Goal: Information Seeking & Learning: Learn about a topic

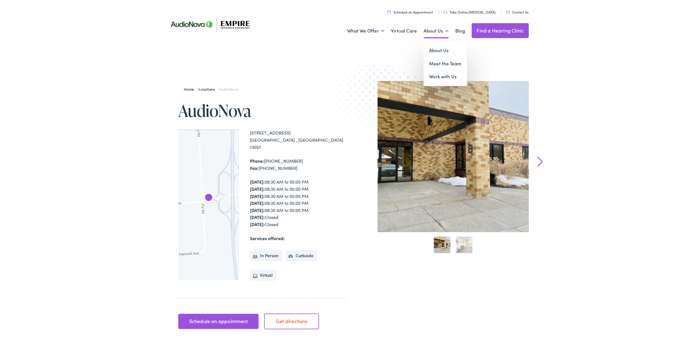
click at [425, 31] on link "About Us" at bounding box center [435, 30] width 25 height 20
click at [443, 60] on link "Meet the Team" at bounding box center [444, 62] width 43 height 13
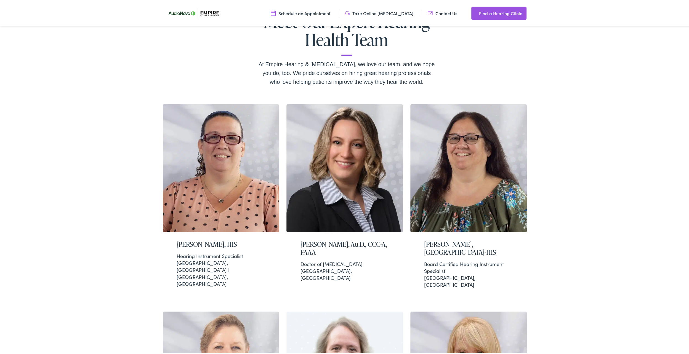
scroll to position [110, 0]
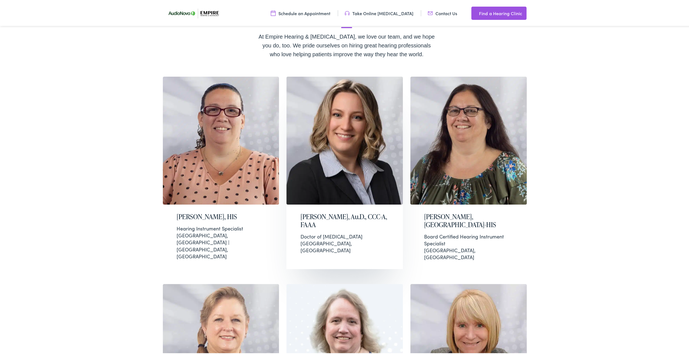
click at [325, 224] on h2 "[PERSON_NAME], Au.D., CCC-A, FAAA" at bounding box center [344, 220] width 89 height 16
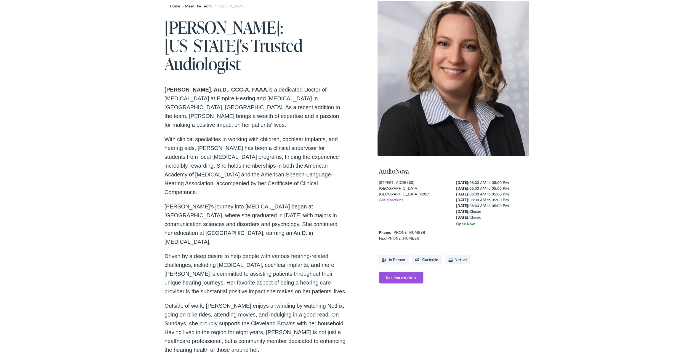
scroll to position [55, 0]
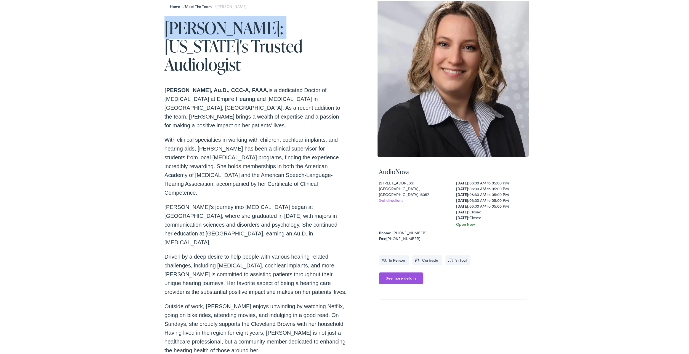
drag, startPoint x: 163, startPoint y: 28, endPoint x: 274, endPoint y: 34, distance: 110.8
click at [274, 34] on h1 "Anna Fyalkowski: New York's Trusted Audiologist" at bounding box center [255, 45] width 182 height 55
copy h1 "Anna Fyalkowski"
click at [385, 279] on link "See more details" at bounding box center [401, 277] width 44 height 12
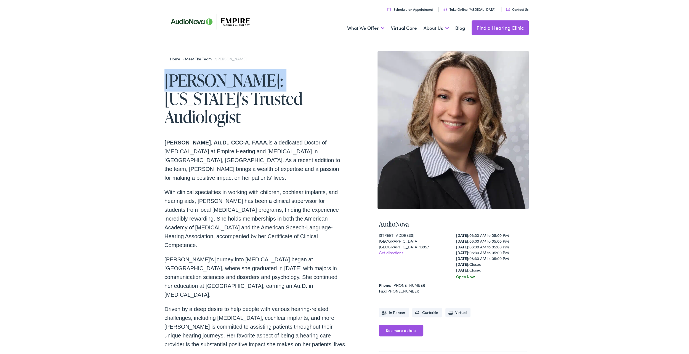
scroll to position [0, 0]
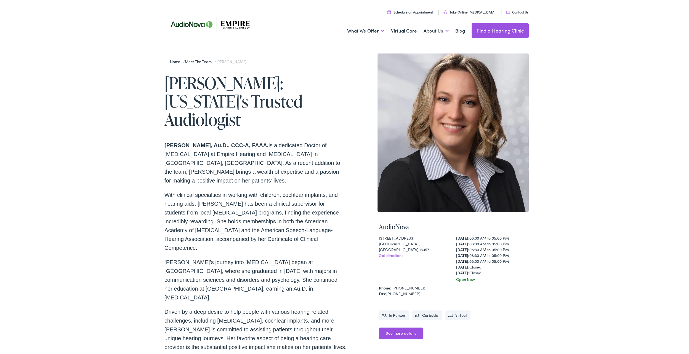
click at [349, 265] on div "Home / Meet the Team / Anna Fyalkowski Anna Fyalkowski: New York's Trusted Audi…" at bounding box center [346, 233] width 364 height 363
